Goal: Transaction & Acquisition: Purchase product/service

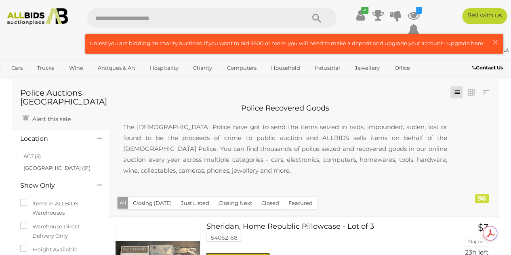
click at [145, 21] on input "text" at bounding box center [192, 18] width 210 height 20
type input "****"
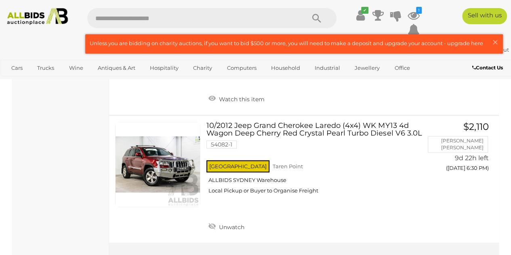
scroll to position [393, 0]
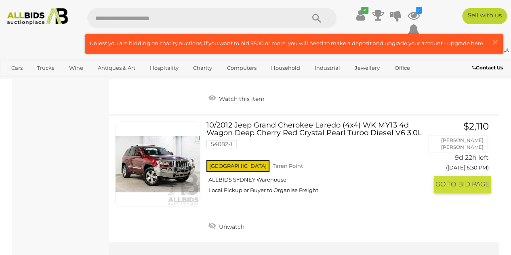
click at [247, 126] on link "10/2012 Jeep Grand Cherokee Laredo (4x4) WK MY13 4d Wagon Deep Cherry Red Cryst…" at bounding box center [319, 161] width 215 height 79
